Goal: Information Seeking & Learning: Learn about a topic

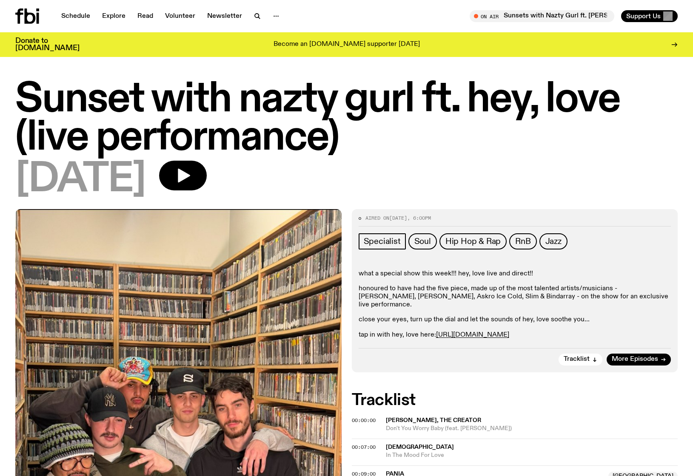
click at [416, 286] on p "honoured to have had the five piece, made up of the most talented artists/music…" at bounding box center [514, 297] width 312 height 25
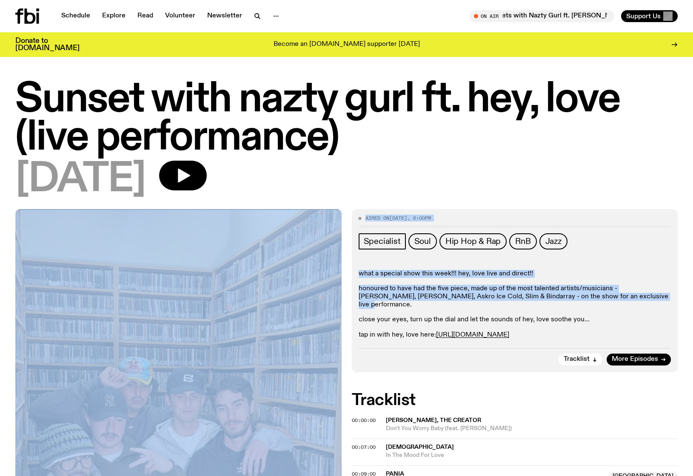
drag, startPoint x: 608, startPoint y: 298, endPoint x: 345, endPoint y: 288, distance: 262.9
click at [545, 316] on p "close your eyes, turn up the dial and let the sounds of hey, love soothe you..." at bounding box center [514, 320] width 312 height 8
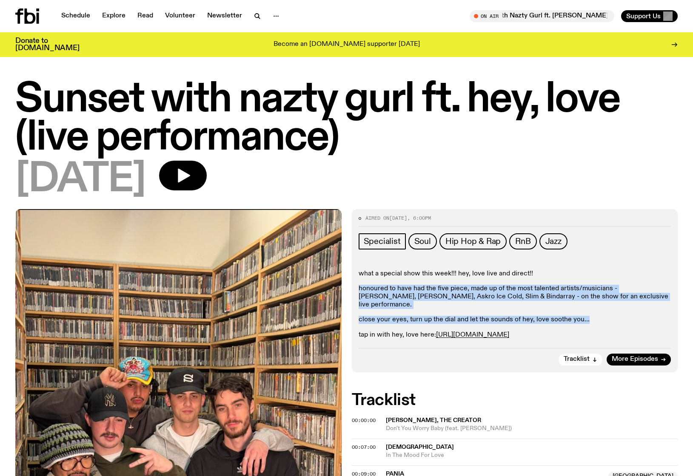
drag, startPoint x: 614, startPoint y: 314, endPoint x: 351, endPoint y: 284, distance: 264.4
click at [352, 284] on div "Aired on [DATE] 6:00pm Specialist Soul Hip Hop & Rap RnB Jazz what a special sh…" at bounding box center [515, 290] width 326 height 163
copy div "honoured to have had the five piece, made up of the most talented artists/music…"
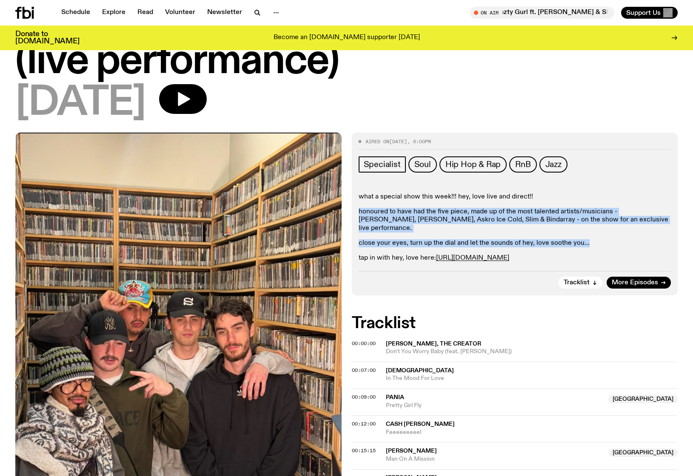
scroll to position [70, 0]
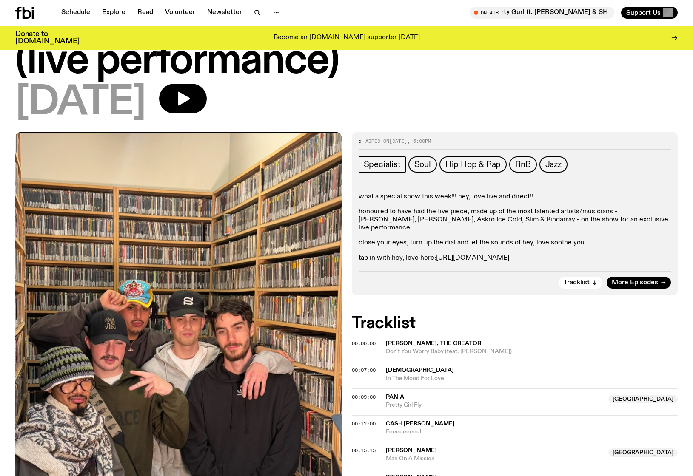
click at [398, 254] on p "tap in with hey, love here: [URL][DOMAIN_NAME]" at bounding box center [514, 258] width 312 height 8
copy div "tap in with hey, love here: [URL][DOMAIN_NAME] Tracklist More Episodes"
click at [601, 210] on p "honoured to have had the five piece, made up of the most talented artists/music…" at bounding box center [514, 220] width 312 height 25
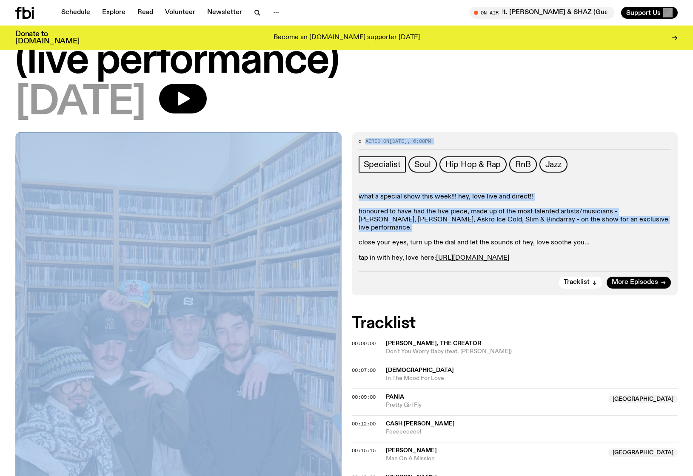
drag, startPoint x: 608, startPoint y: 224, endPoint x: 337, endPoint y: 188, distance: 272.8
copy div "Aired on [DATE] 6:00pm Specialist Soul Hip Hop & Rap RnB Jazz what a special sh…"
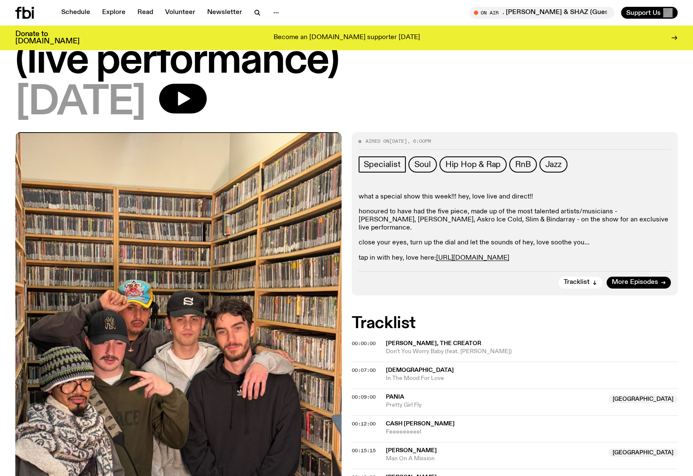
click at [447, 193] on p "what a special show this week!!! hey, love live and direct!!" at bounding box center [514, 197] width 312 height 8
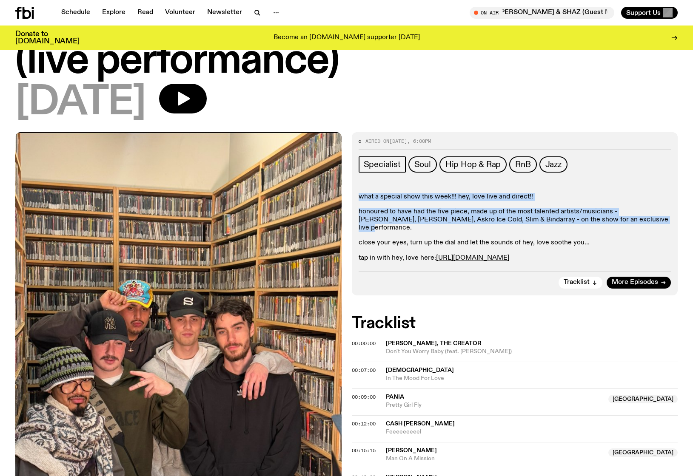
drag, startPoint x: 610, startPoint y: 219, endPoint x: 348, endPoint y: 192, distance: 263.3
copy div "what a special show this week!!! hey, love live and direct!! honoured to have h…"
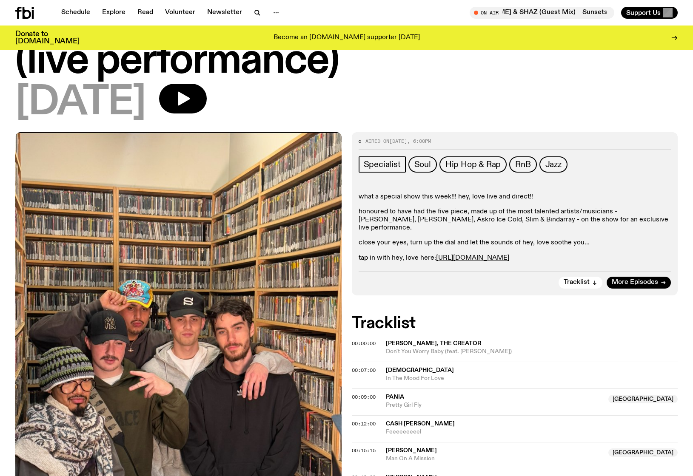
click at [489, 181] on div "Specialist Soul Hip Hop & Rap RnB Jazz what a special show this week!!! hey, lo…" at bounding box center [514, 209] width 312 height 106
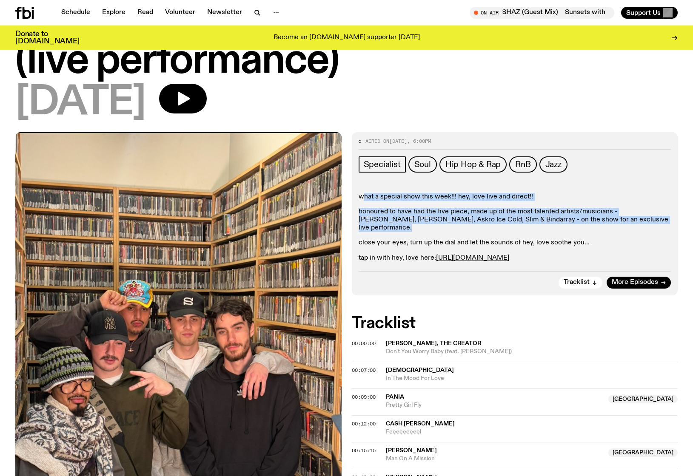
drag, startPoint x: 608, startPoint y: 225, endPoint x: 361, endPoint y: 198, distance: 248.9
click at [361, 198] on div "what a special show this week!!! hey, love live and direct!! honoured to have h…" at bounding box center [514, 227] width 312 height 69
drag, startPoint x: 592, startPoint y: 233, endPoint x: 358, endPoint y: 196, distance: 236.8
click at [358, 196] on div "what a special show this week!!! hey, love live and direct!! honoured to have h…" at bounding box center [514, 227] width 312 height 69
copy div "what a special show this week!!! hey, love live and direct!! honoured to have h…"
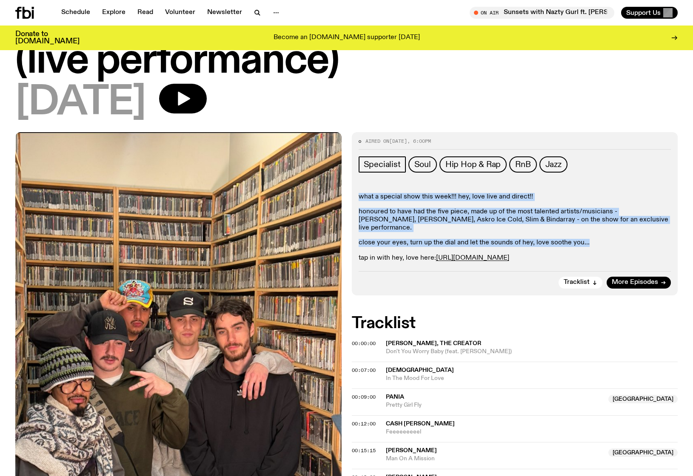
click at [495, 203] on div "what a special show this week!!! hey, love live and direct!! honoured to have h…" at bounding box center [514, 227] width 312 height 69
drag, startPoint x: 591, startPoint y: 233, endPoint x: 350, endPoint y: 196, distance: 243.8
copy div "what a special show this week!!! hey, love live and direct!! honoured to have h…"
